Goal: Information Seeking & Learning: Learn about a topic

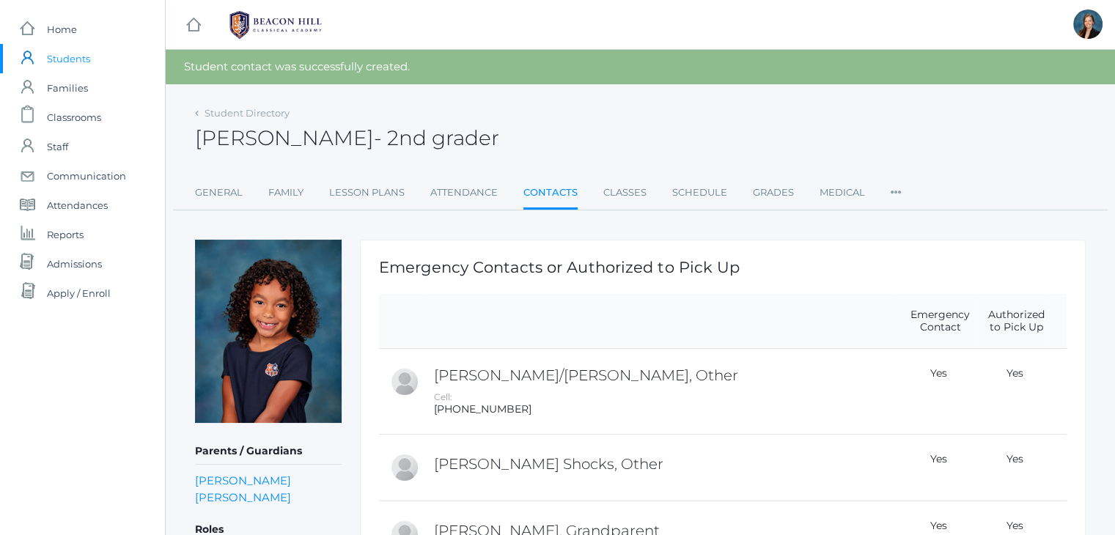
click at [74, 64] on span "Students" at bounding box center [68, 58] width 43 height 29
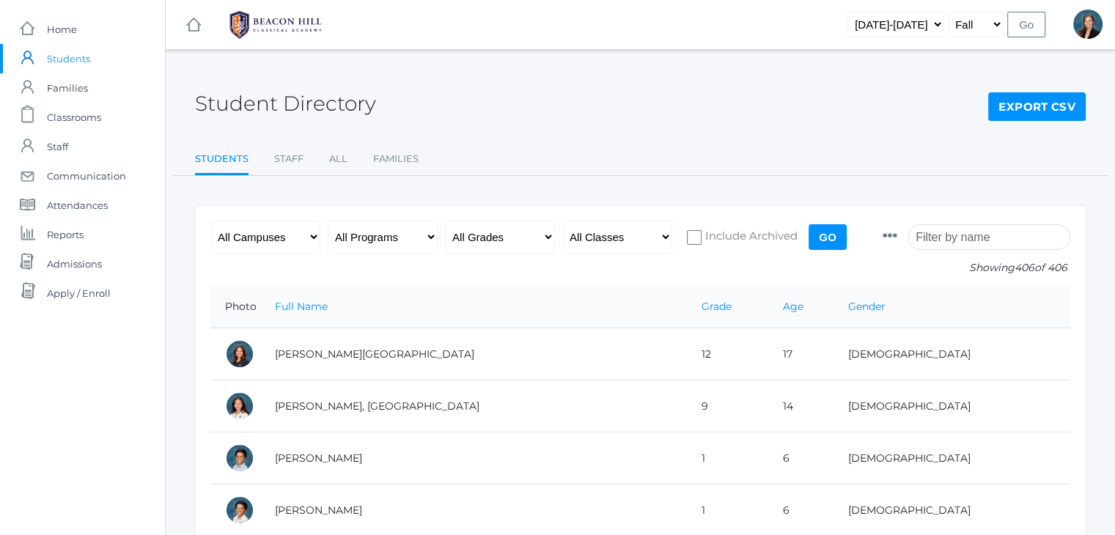
click at [980, 244] on input "search" at bounding box center [989, 237] width 163 height 26
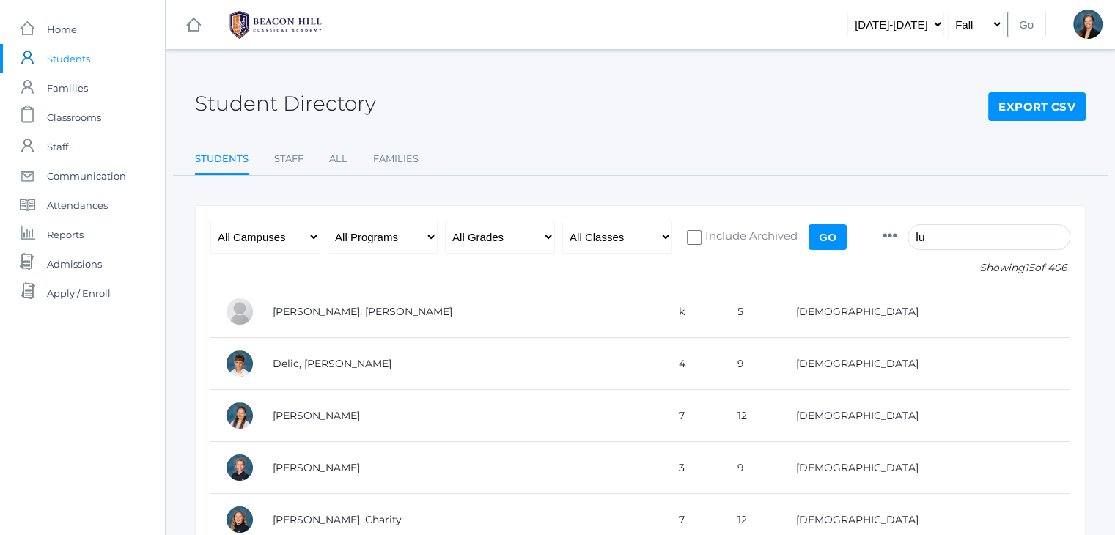
type input "l"
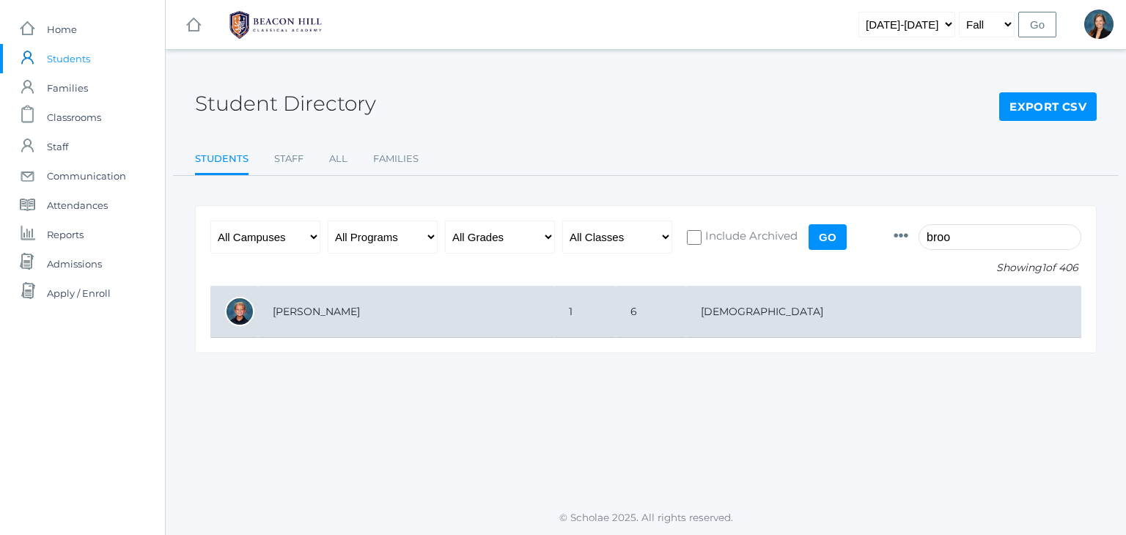
type input "broo"
click at [525, 309] on td "[PERSON_NAME]" at bounding box center [406, 312] width 296 height 52
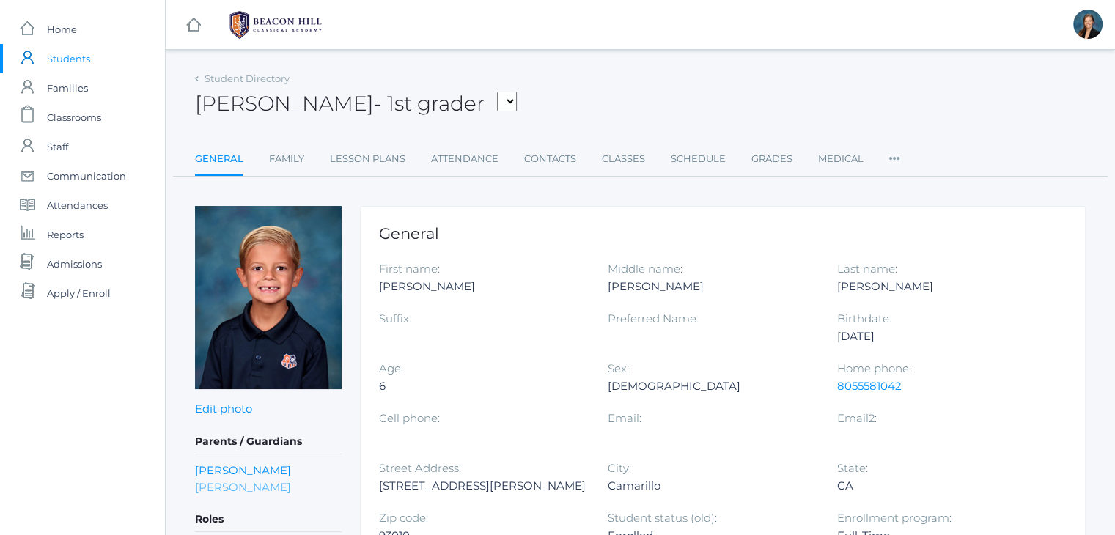
click at [260, 491] on link "Danielle Roberts" at bounding box center [243, 487] width 96 height 17
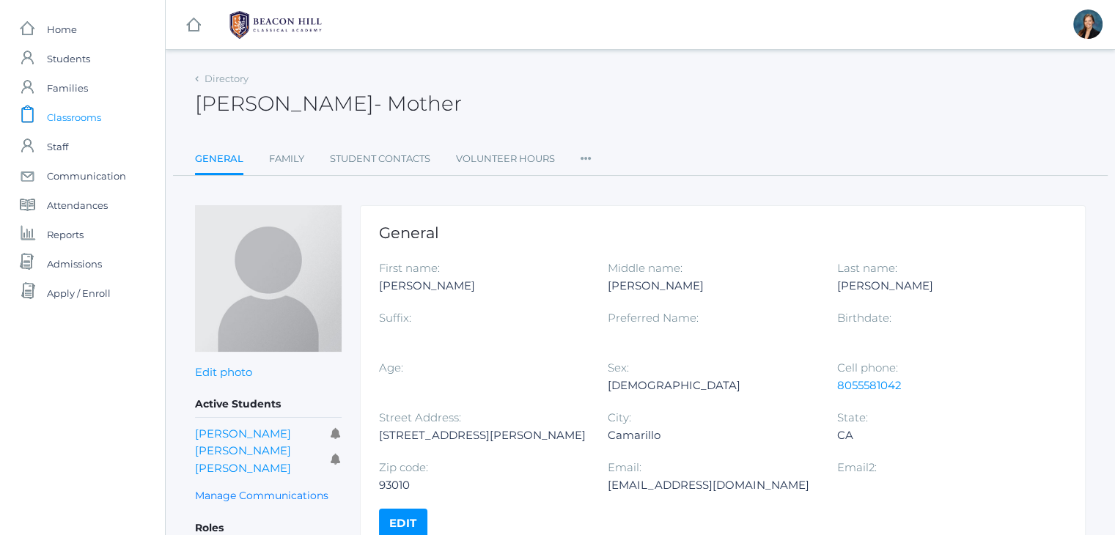
click at [84, 120] on span "Classrooms" at bounding box center [74, 117] width 54 height 29
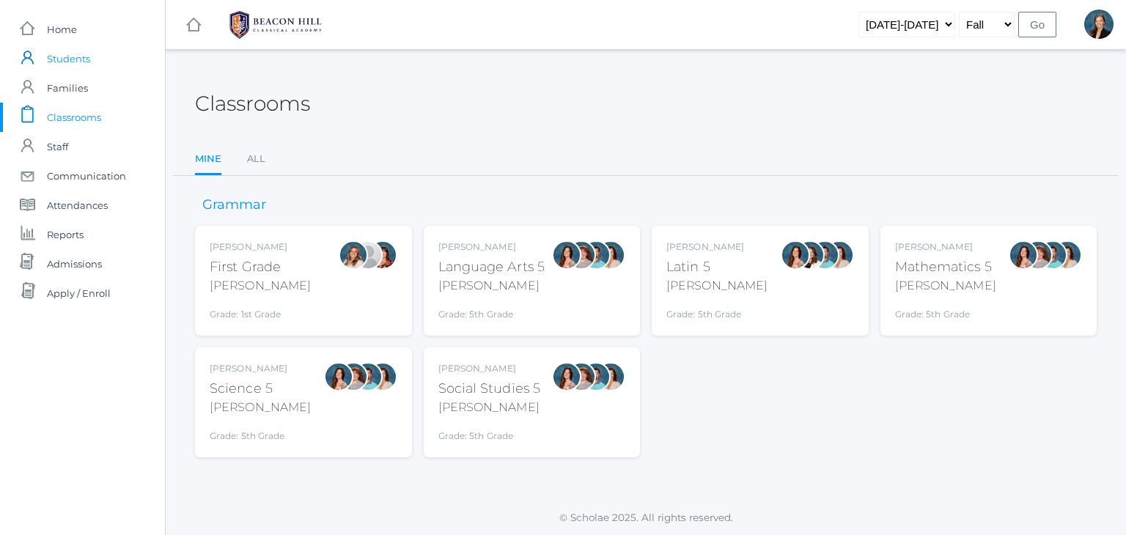
click at [45, 58] on link "icons/user/plain Created with Sketch. Students" at bounding box center [82, 58] width 165 height 29
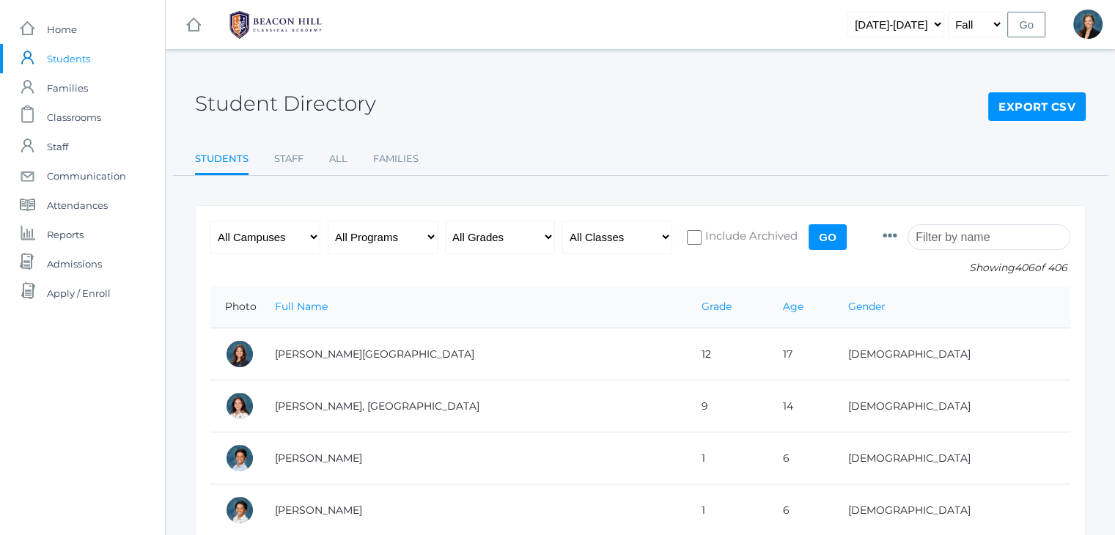
click at [1000, 235] on input "search" at bounding box center [989, 237] width 163 height 26
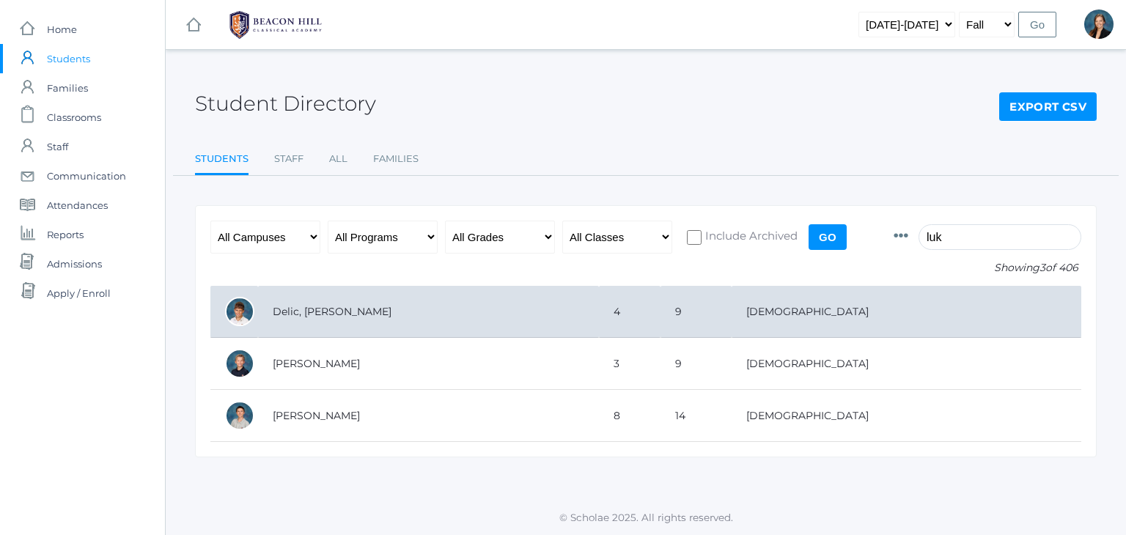
type input "luk"
click at [504, 301] on td "Delic, [PERSON_NAME]" at bounding box center [428, 312] width 341 height 52
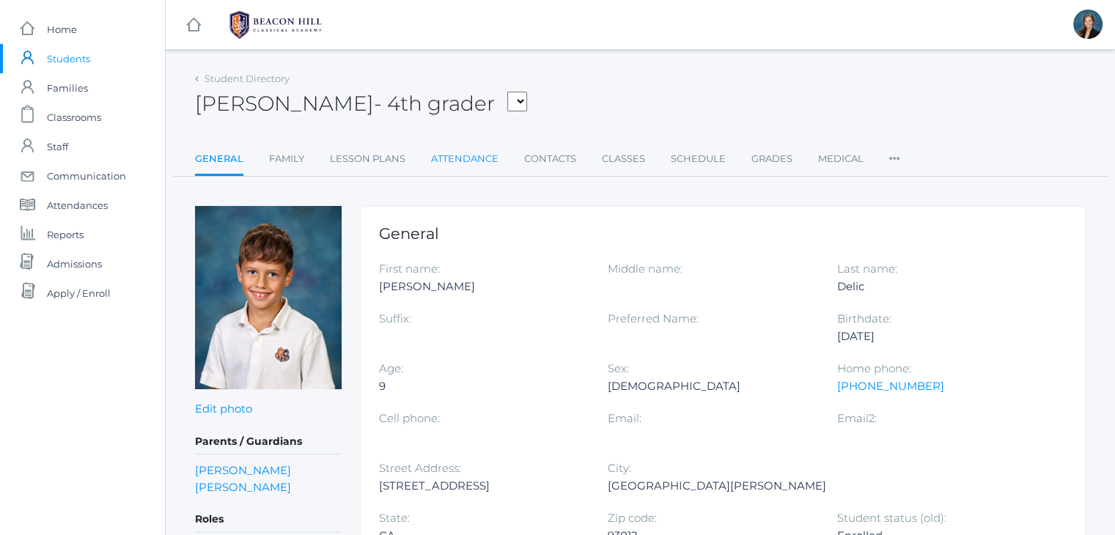
click at [472, 159] on link "Attendance" at bounding box center [464, 158] width 67 height 29
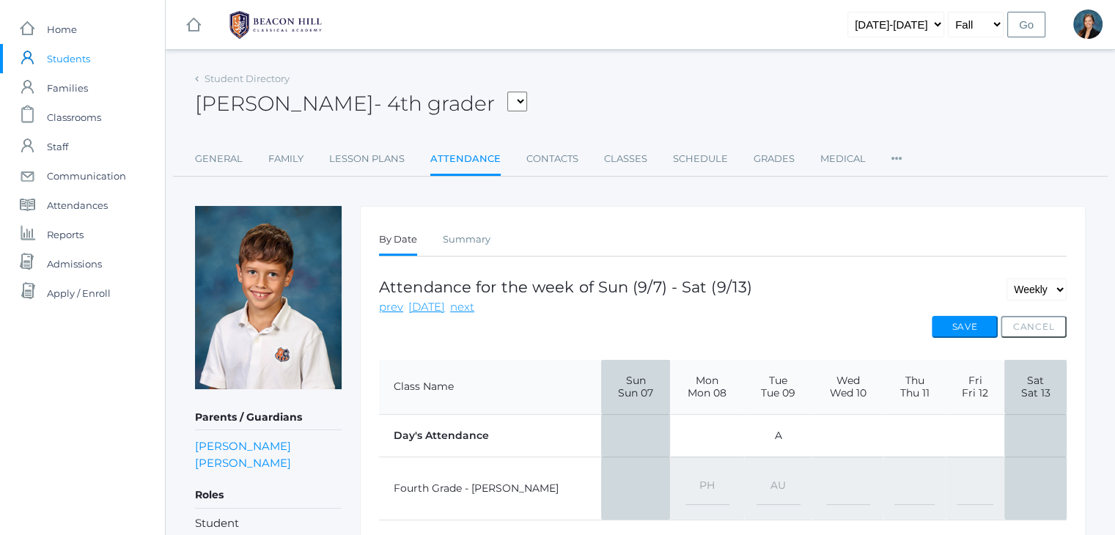
click at [757, 483] on select "-- Present Present-At-Home Tardy Excused Tardy Unexcused Absent Excused Absent …" at bounding box center [779, 488] width 44 height 33
select select "AE"
click at [757, 472] on select "-- Present Present-At-Home Tardy Excused Tardy Unexcused Absent Excused Absent …" at bounding box center [779, 488] width 44 height 33
click at [948, 324] on button "Save" at bounding box center [965, 327] width 66 height 22
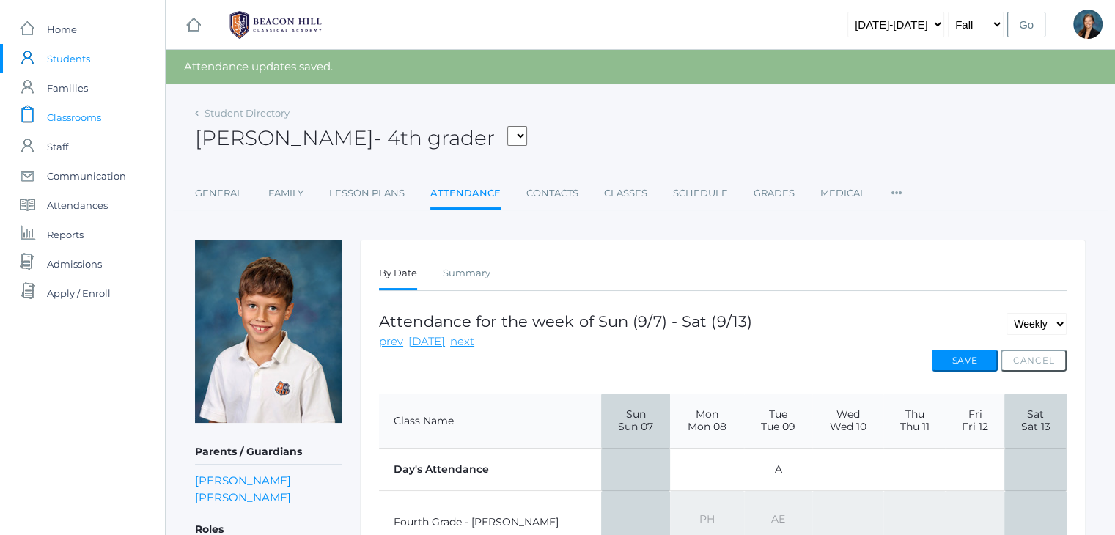
click at [55, 114] on span "Classrooms" at bounding box center [74, 117] width 54 height 29
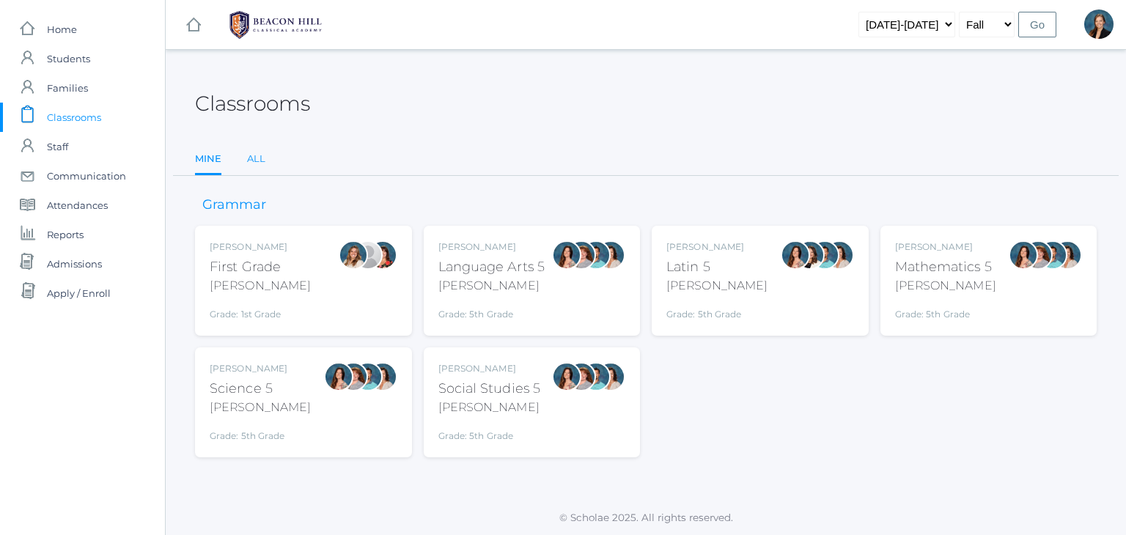
click at [247, 159] on link "All" at bounding box center [256, 158] width 18 height 29
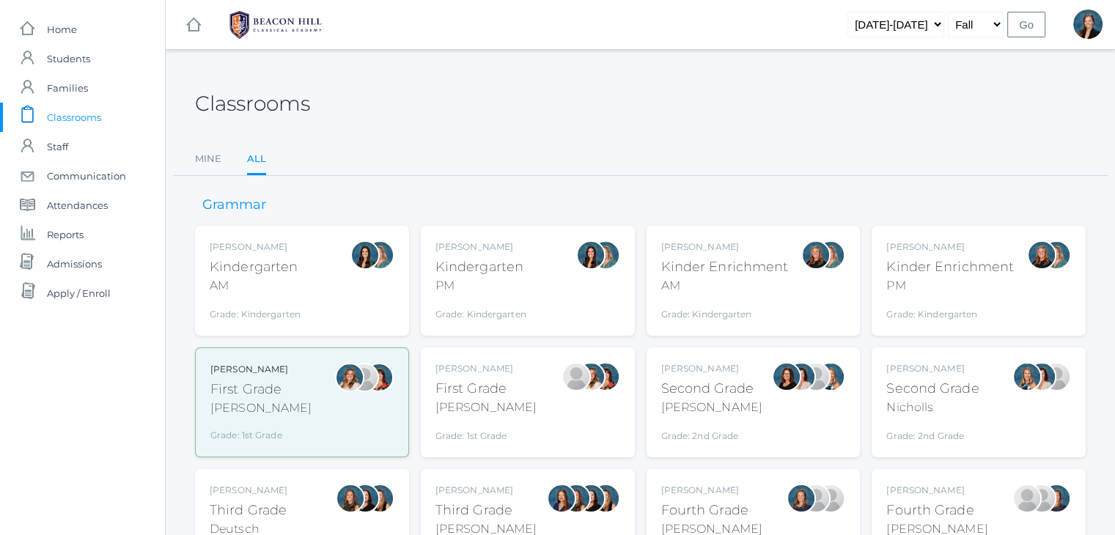
click at [610, 91] on div "Classrooms" at bounding box center [640, 95] width 891 height 54
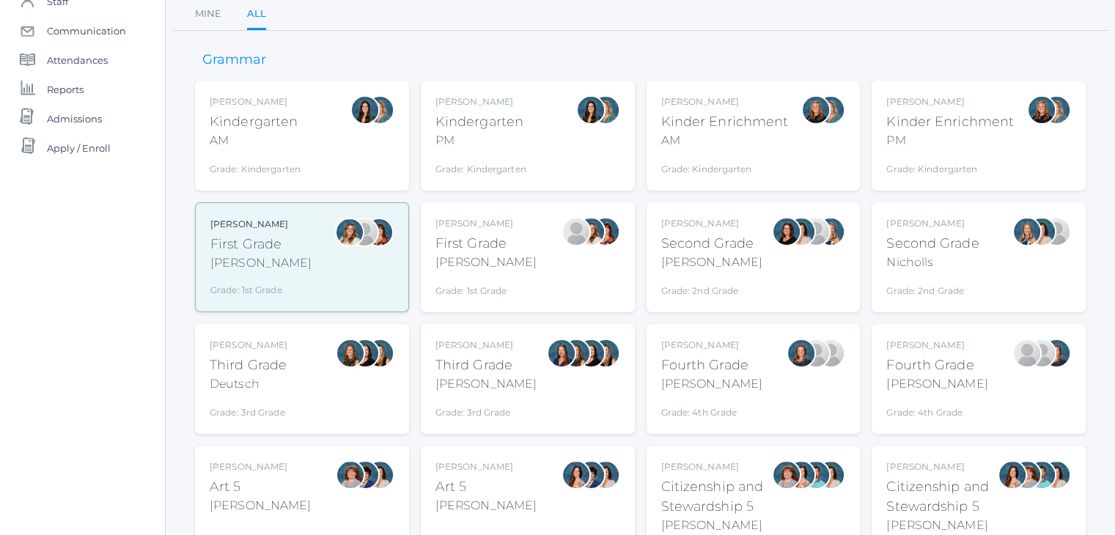
scroll to position [147, 0]
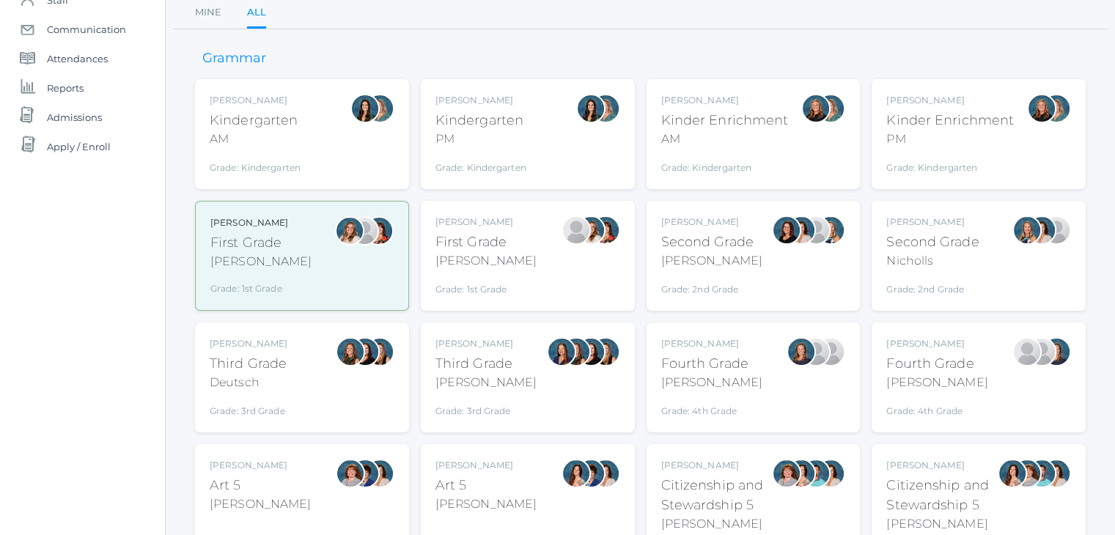
click at [494, 142] on div "PM" at bounding box center [481, 140] width 91 height 18
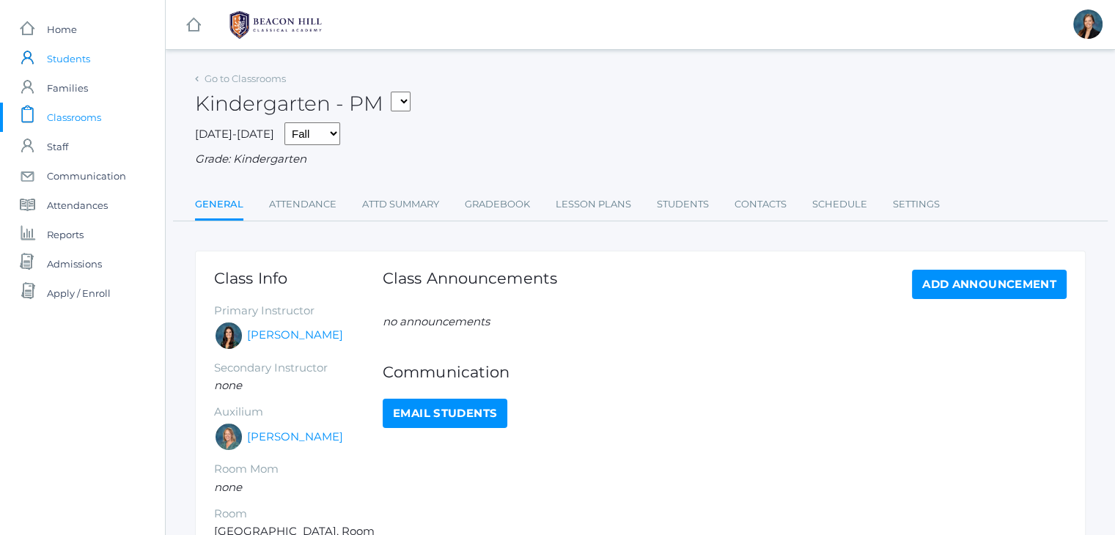
click at [56, 59] on span "Students" at bounding box center [68, 58] width 43 height 29
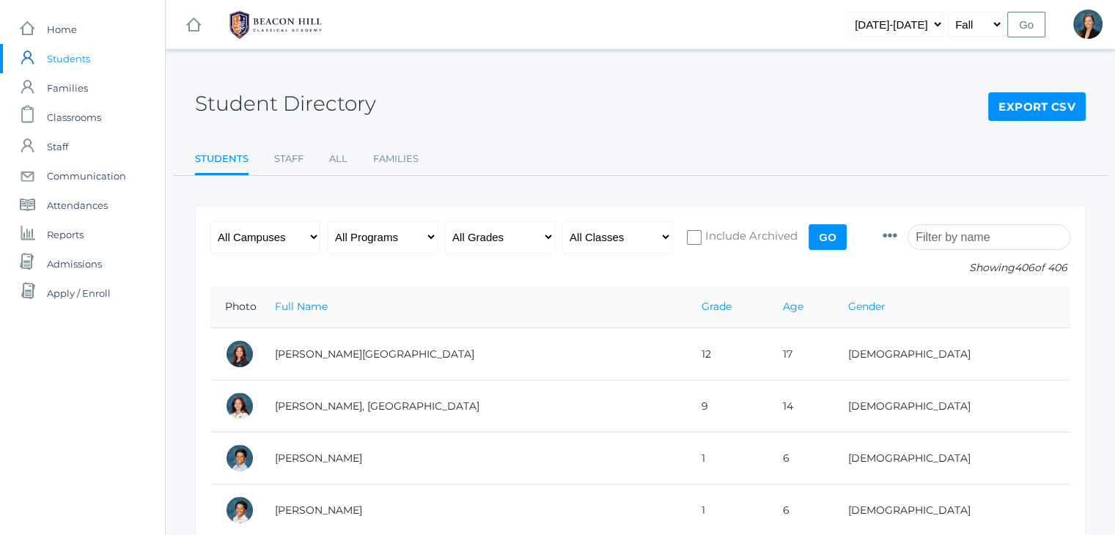
click at [979, 233] on input "search" at bounding box center [989, 237] width 163 height 26
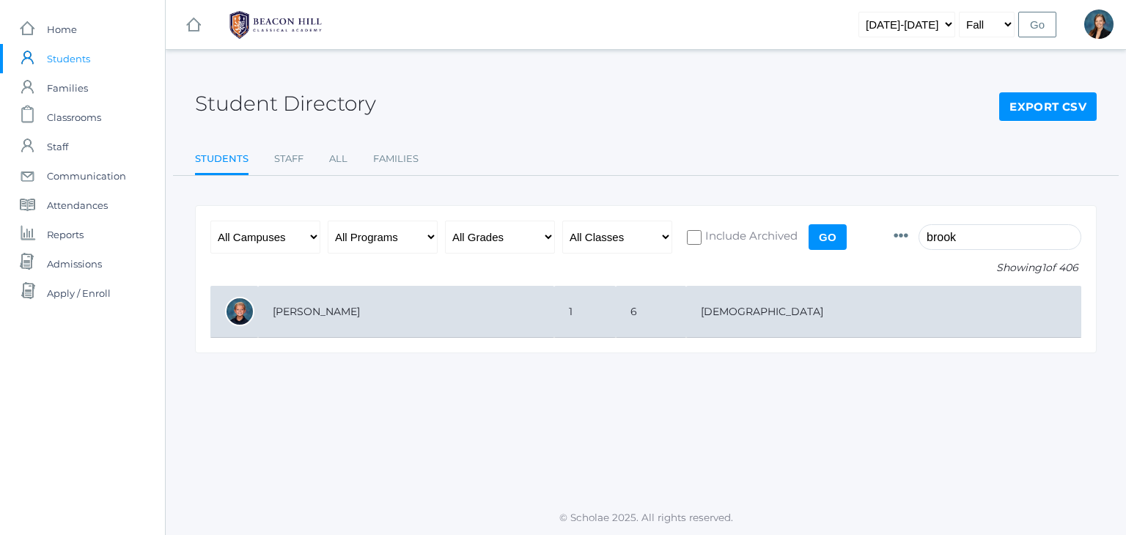
type input "brook"
click at [616, 313] on td "1" at bounding box center [585, 312] width 62 height 52
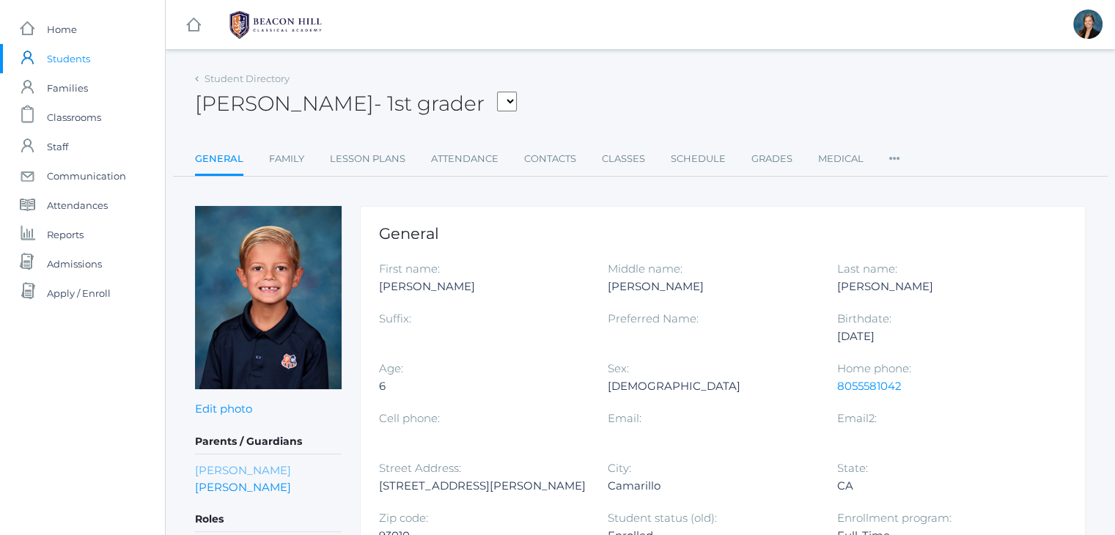
click at [232, 467] on link "[PERSON_NAME]" at bounding box center [243, 470] width 96 height 17
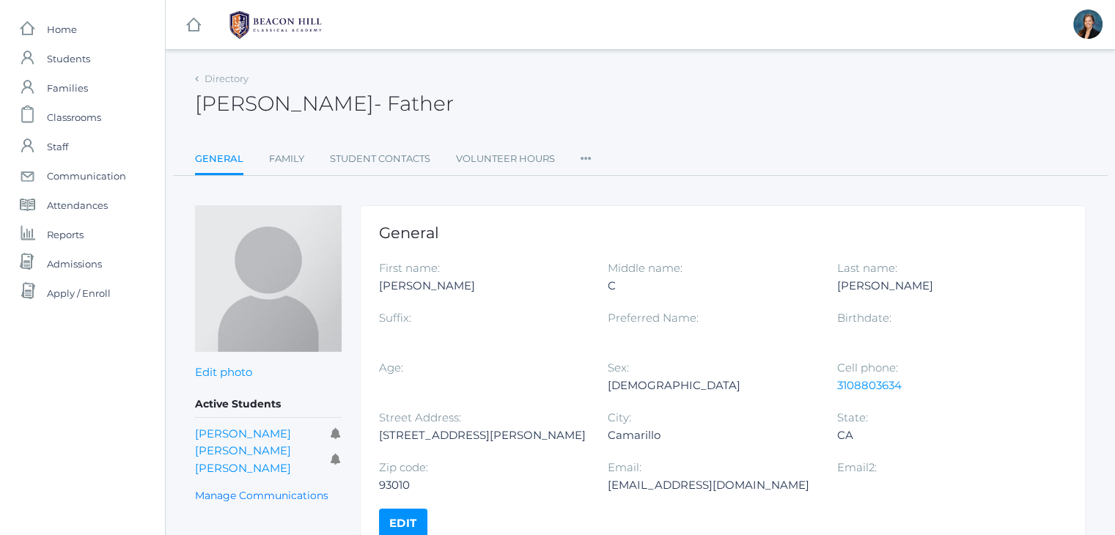
click at [585, 118] on div "Kane Roberts - Father Kane Roberts Father" at bounding box center [640, 95] width 891 height 54
click at [697, 109] on div "Kane Roberts - Father Kane Roberts Father" at bounding box center [640, 95] width 891 height 54
click at [67, 59] on span "Students" at bounding box center [68, 58] width 43 height 29
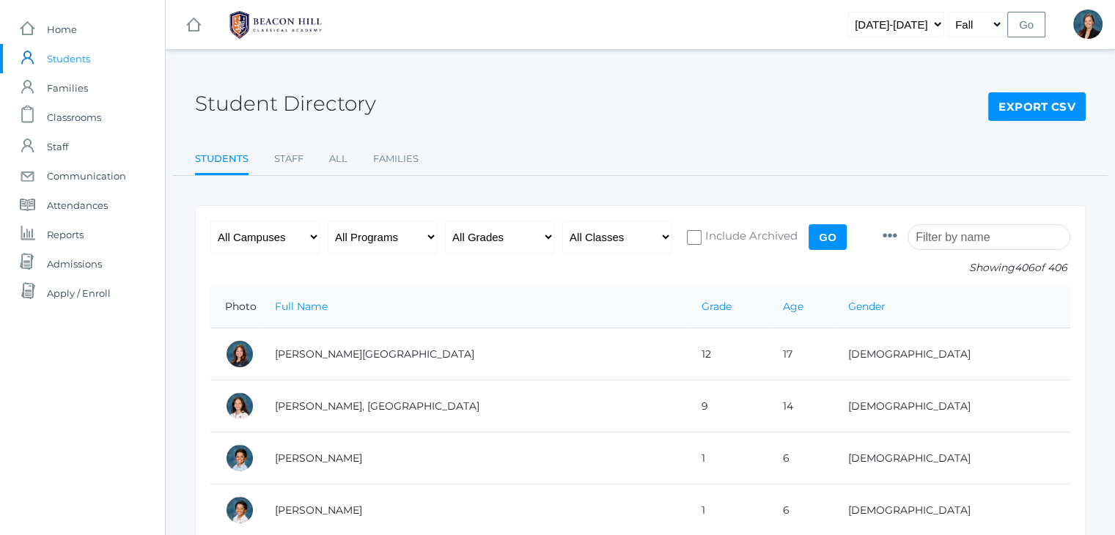
click at [988, 241] on input "search" at bounding box center [989, 237] width 163 height 26
type input "r"
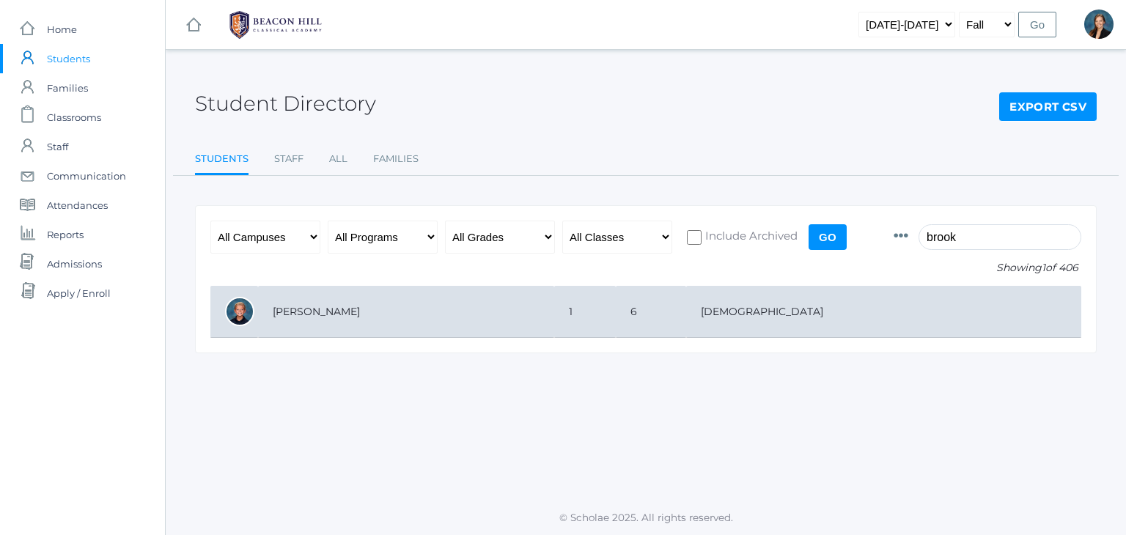
type input "brook"
click at [686, 312] on td "6" at bounding box center [651, 312] width 70 height 52
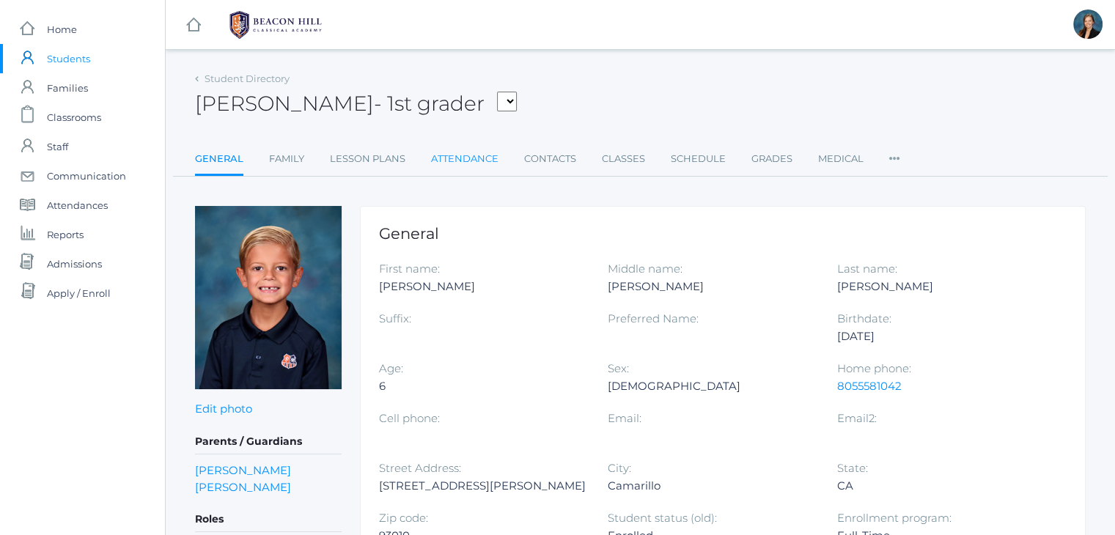
click at [454, 161] on link "Attendance" at bounding box center [464, 158] width 67 height 29
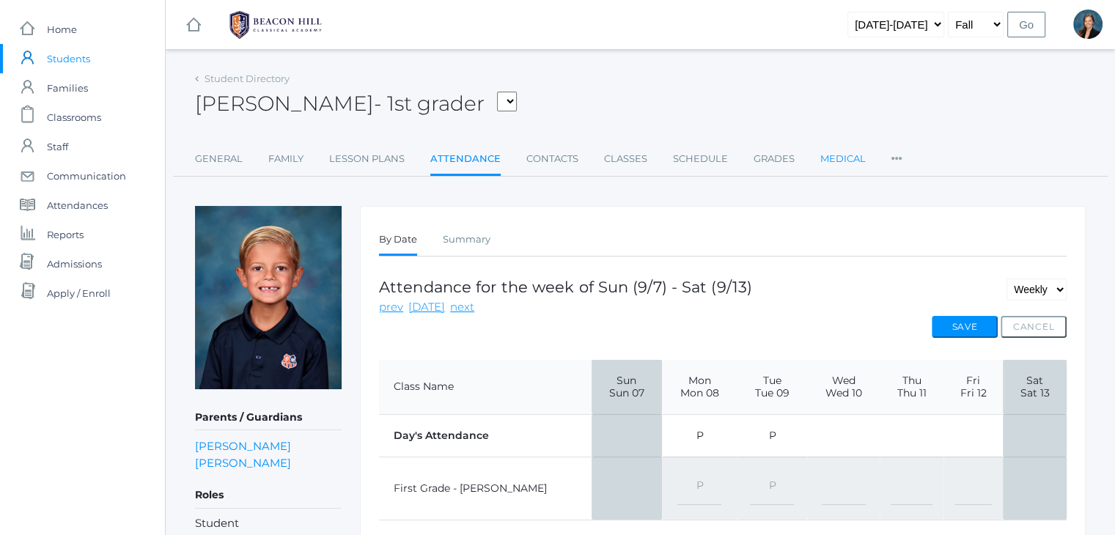
click at [838, 165] on link "Medical" at bounding box center [843, 158] width 45 height 29
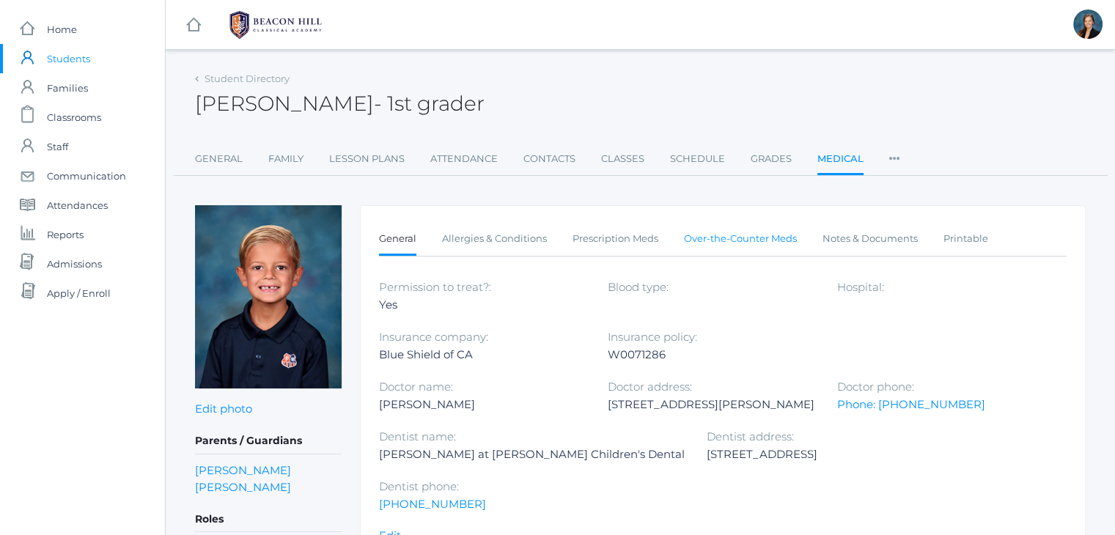
click at [749, 242] on link "Over-the-Counter Meds" at bounding box center [740, 238] width 113 height 29
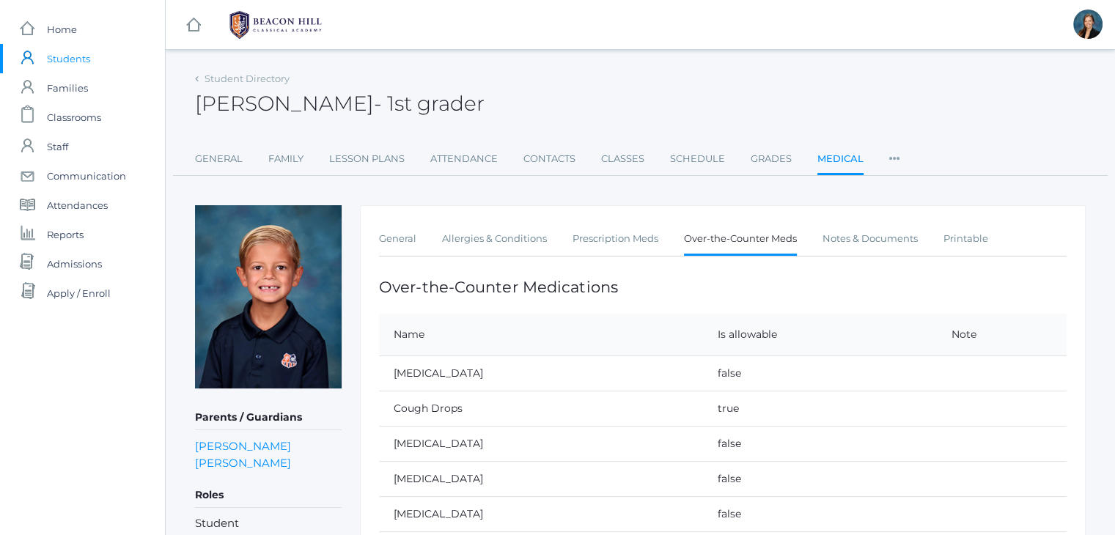
click at [702, 108] on div "[PERSON_NAME] - 1st grader [PERSON_NAME] 1st grader" at bounding box center [640, 95] width 891 height 54
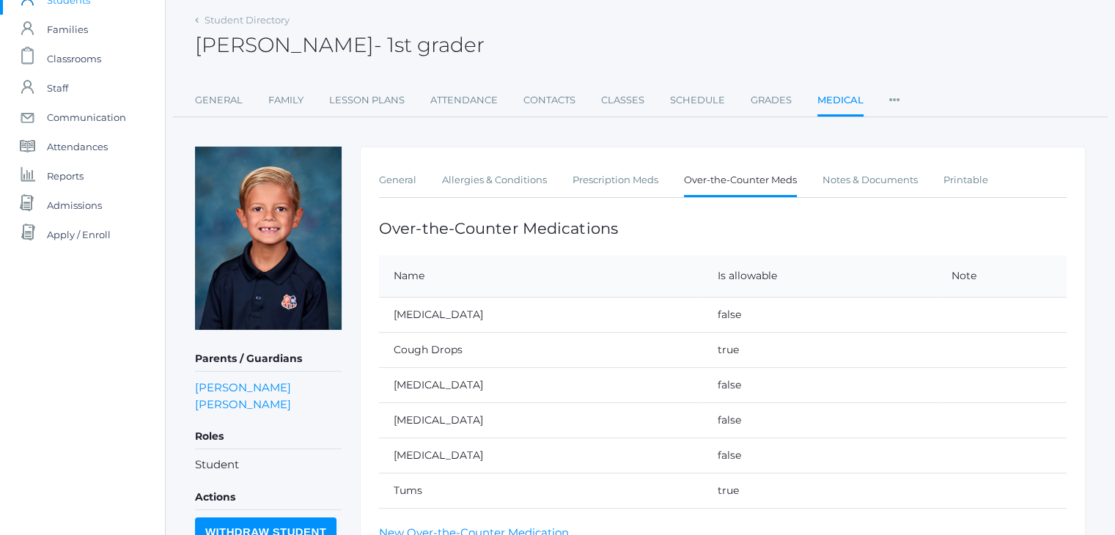
scroll to position [88, 0]
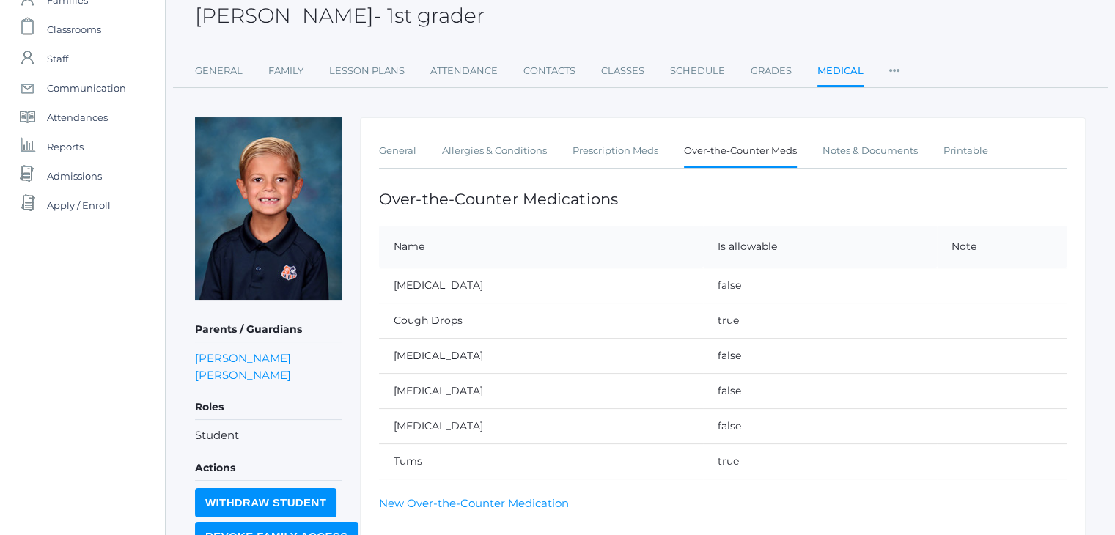
click at [76, 241] on div "icons/ui/navigation/home Created with Sketch. Home icons/user/plain Created wit…" at bounding box center [82, 275] width 165 height 726
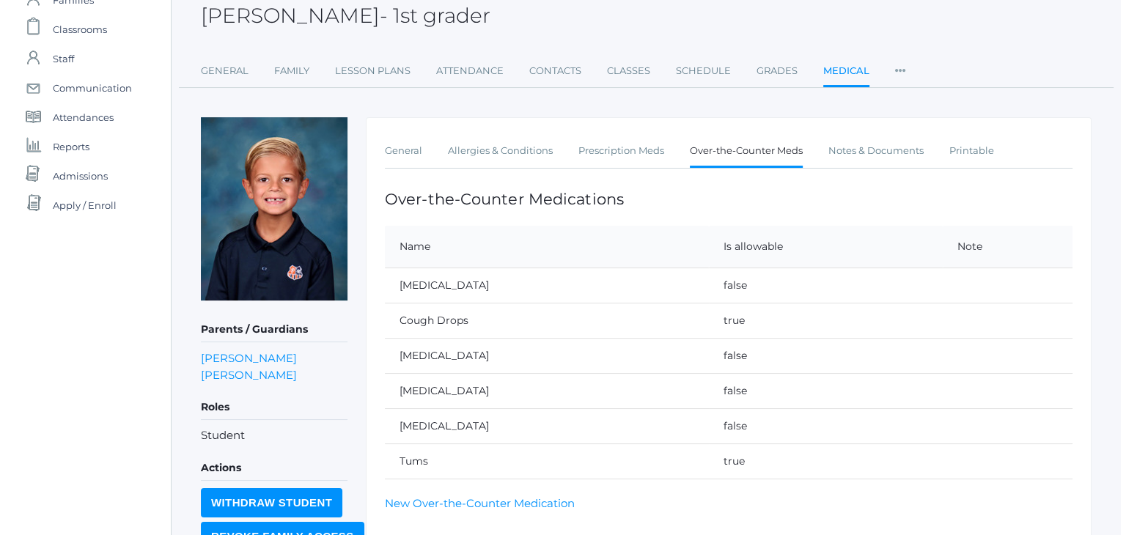
scroll to position [0, 0]
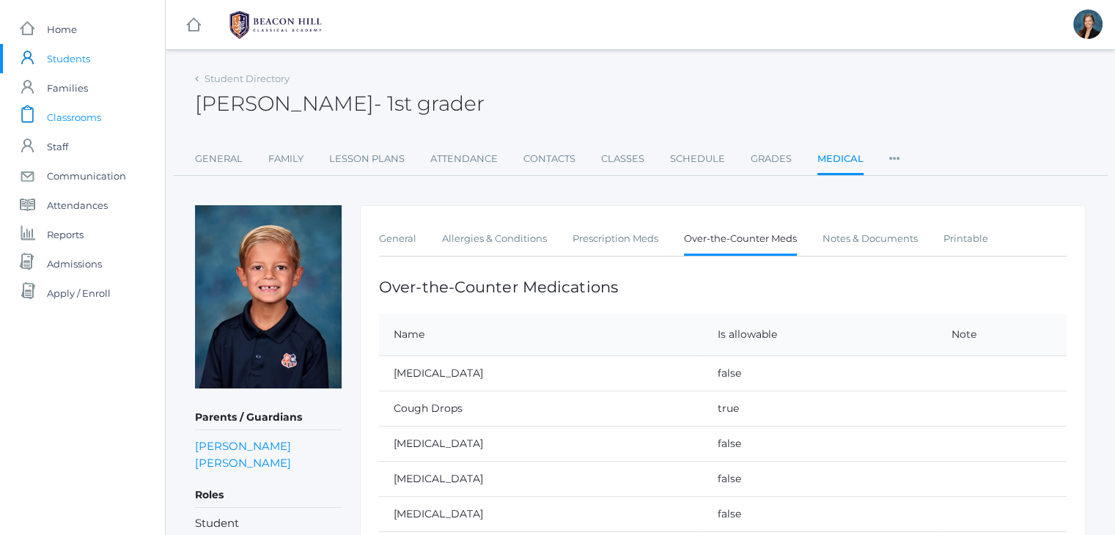
click at [79, 121] on span "Classrooms" at bounding box center [74, 117] width 54 height 29
